Goal: Contribute content

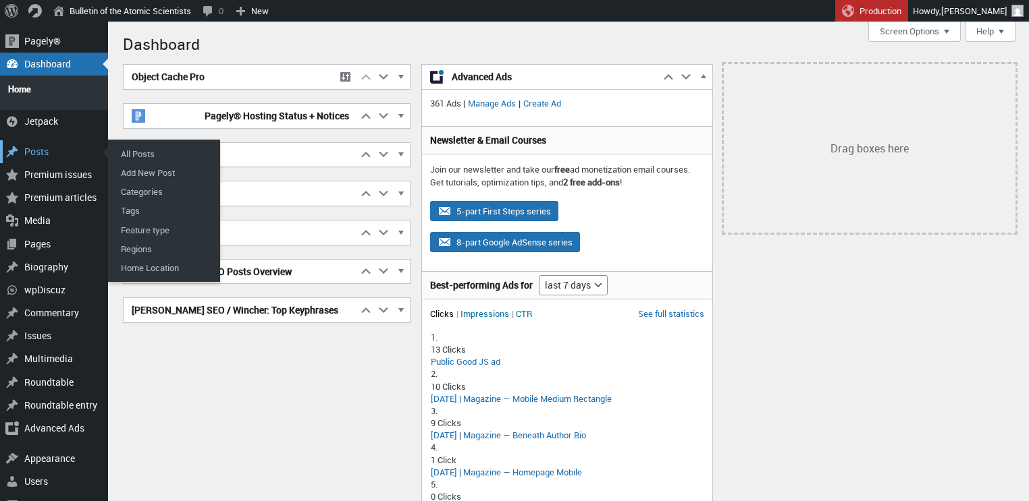
click at [35, 142] on div "Posts" at bounding box center [54, 151] width 108 height 23
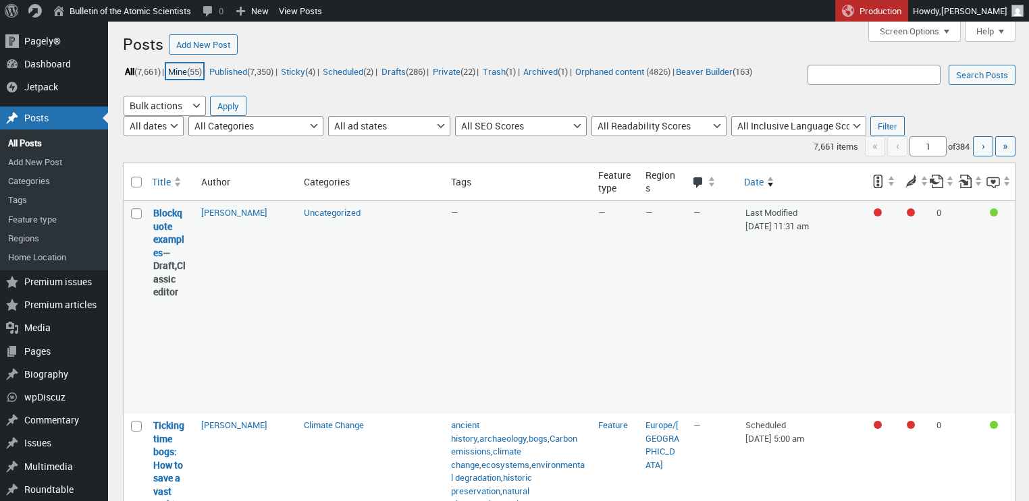
click at [180, 72] on link "Mine (55)" at bounding box center [184, 71] width 37 height 16
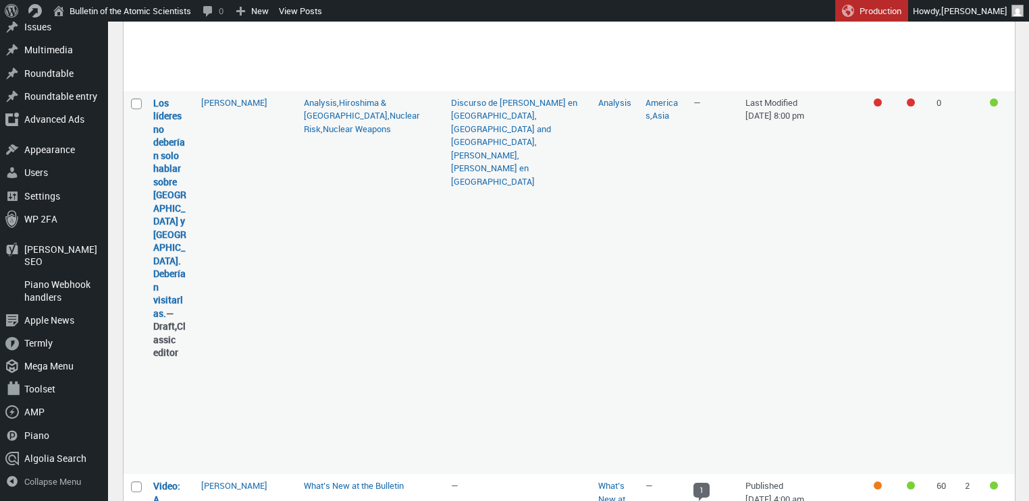
scroll to position [697, 0]
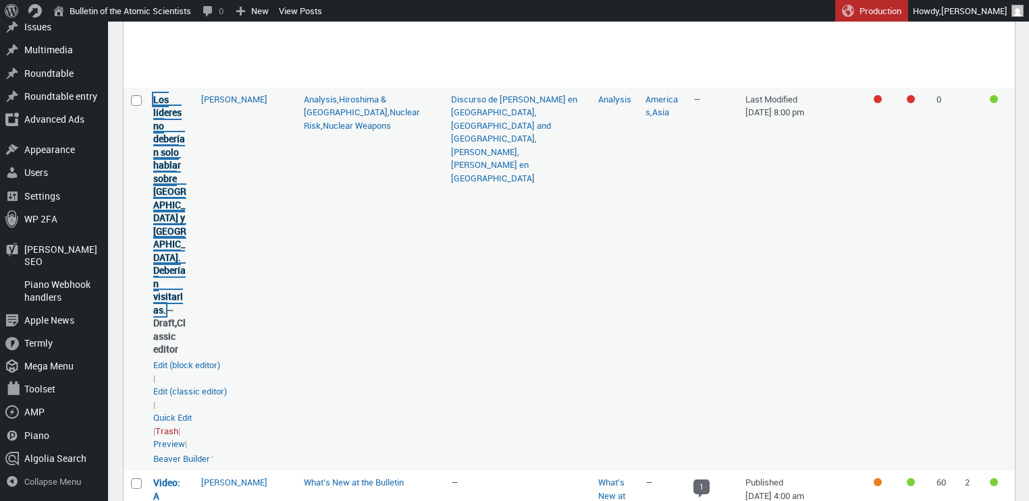
click at [163, 197] on link "Los líderes no deberían solo hablar sobre [GEOGRAPHIC_DATA] y [GEOGRAPHIC_DATA]…" at bounding box center [169, 204] width 33 height 223
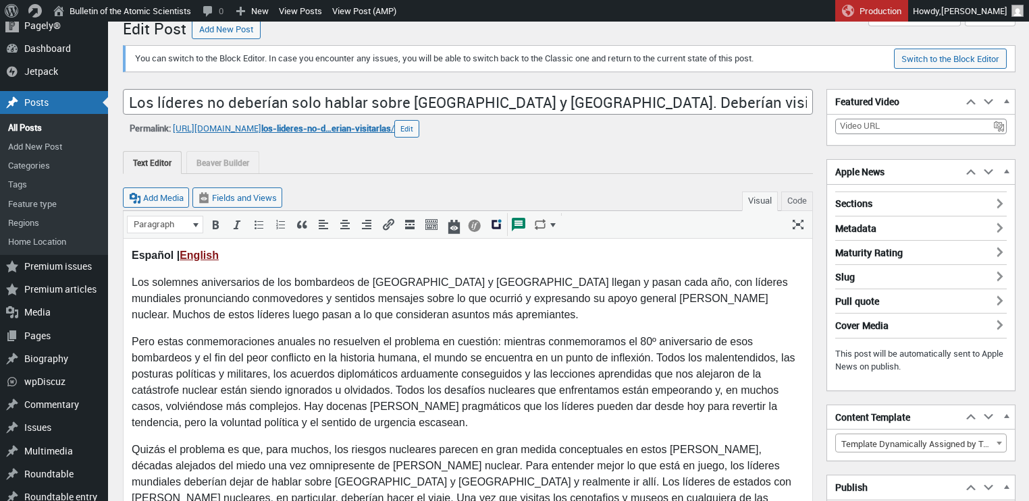
scroll to position [255, 0]
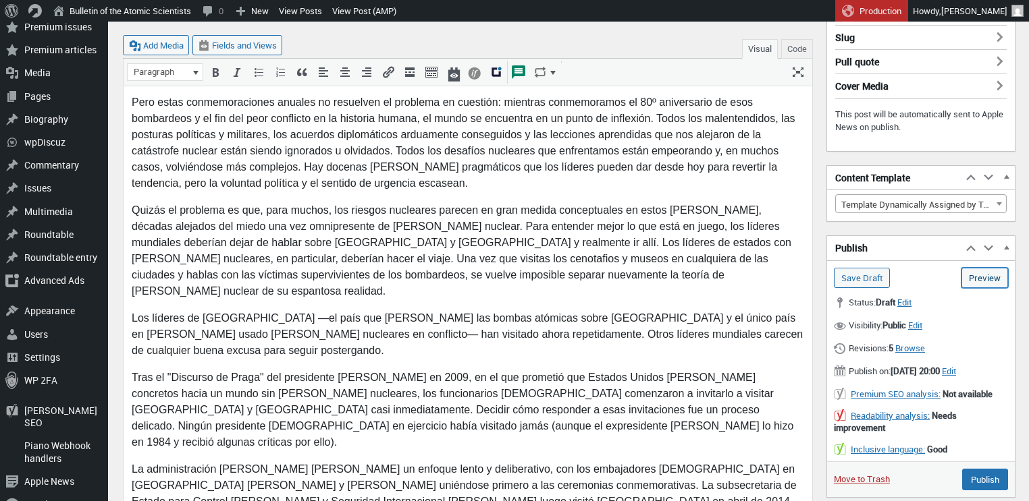
click at [981, 274] on link "Preview (opens in a new tab)" at bounding box center [984, 278] width 47 height 20
